Goal: Task Accomplishment & Management: Manage account settings

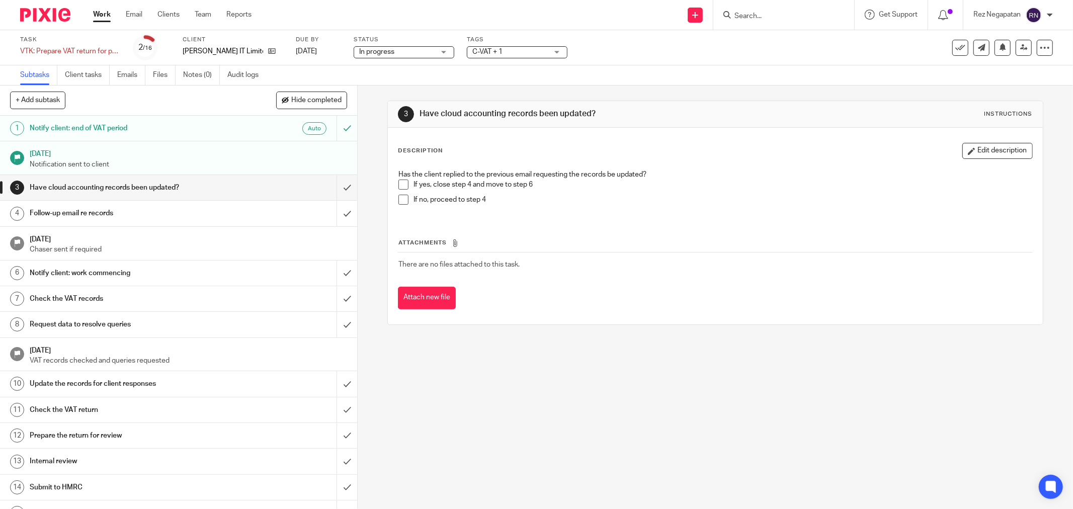
click at [773, 12] on input "Search" at bounding box center [778, 16] width 91 height 9
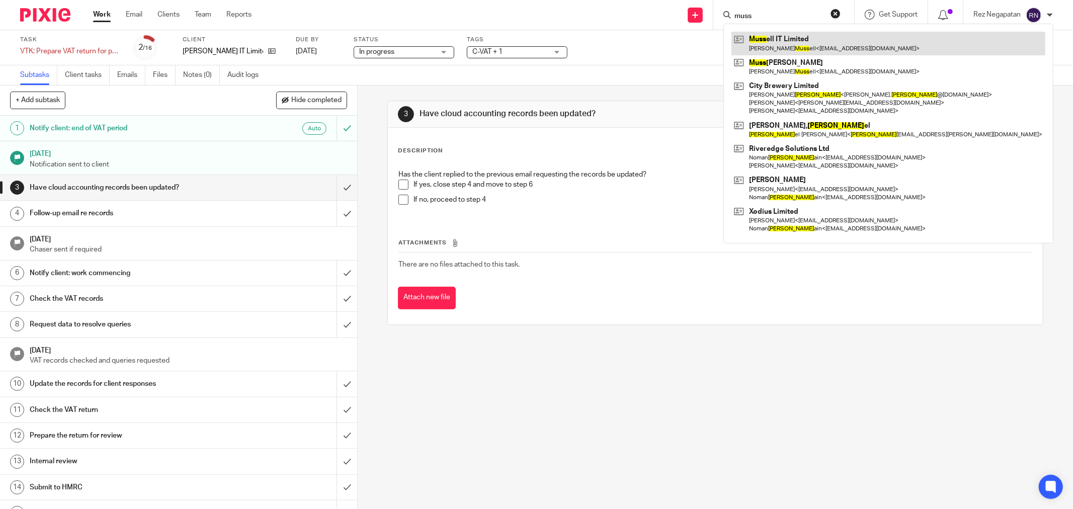
type input "muss"
click at [791, 46] on link at bounding box center [888, 43] width 314 height 23
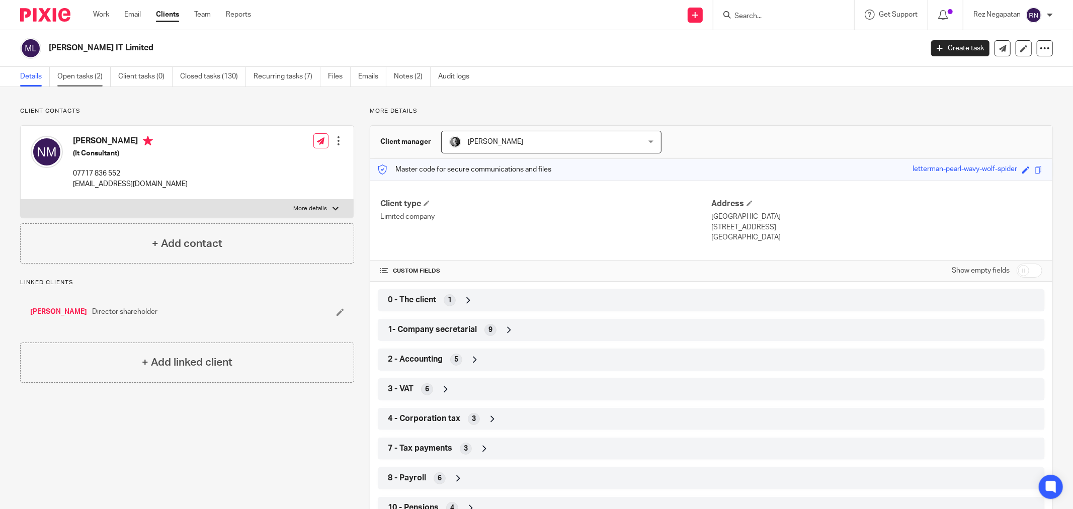
click at [77, 69] on link "Open tasks (2)" at bounding box center [83, 77] width 53 height 20
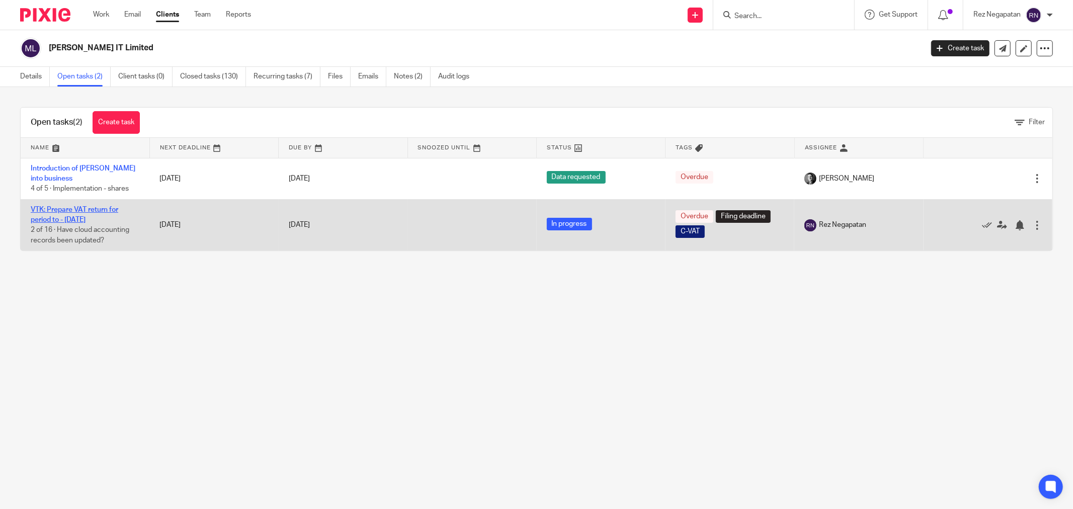
click at [78, 209] on link "VTK: Prepare VAT return for period to - August 2025" at bounding box center [74, 214] width 87 height 17
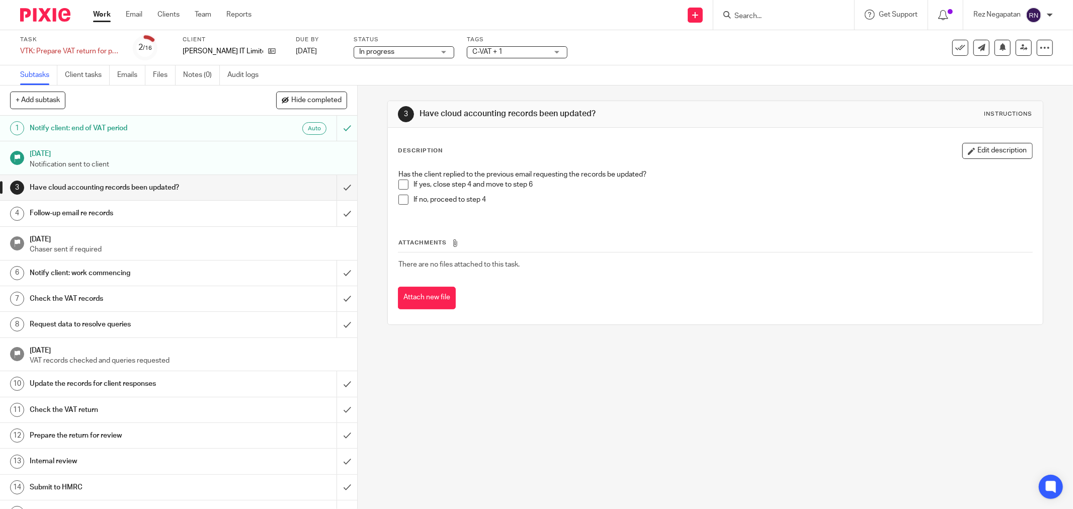
click at [444, 48] on div "In progress In progress" at bounding box center [403, 52] width 101 height 12
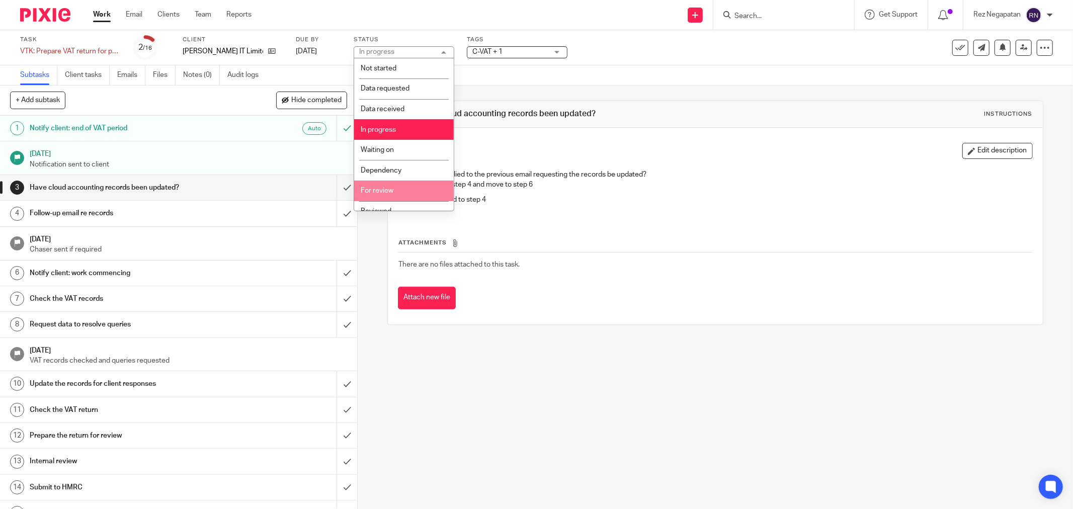
click at [401, 188] on li "For review" at bounding box center [404, 191] width 100 height 21
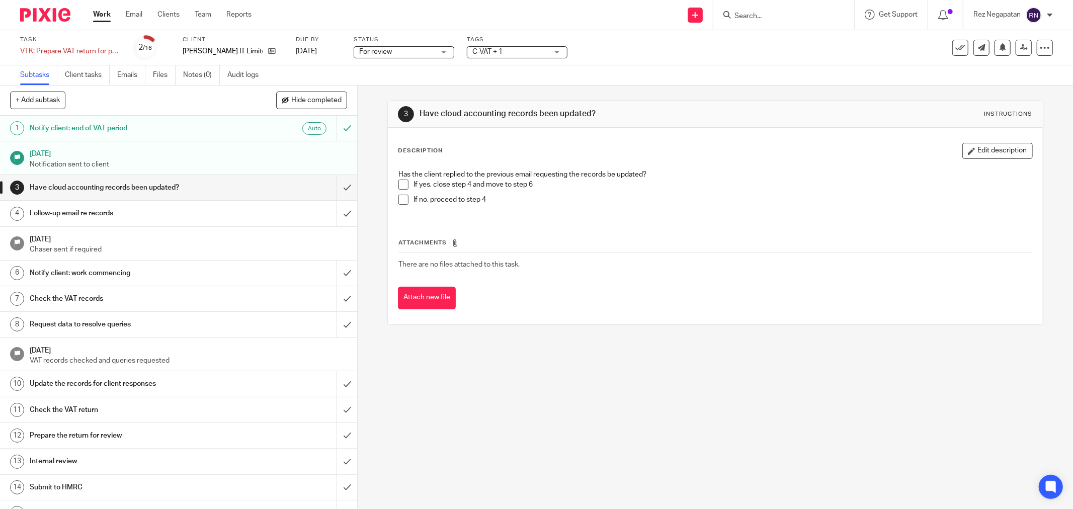
click at [436, 20] on div "Send new email Create task Add client Get Support Contact Support Help Document…" at bounding box center [669, 15] width 806 height 30
